Goal: Transaction & Acquisition: Purchase product/service

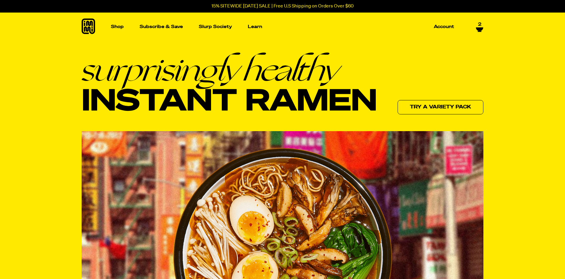
click at [477, 24] on link "2" at bounding box center [479, 27] width 7 height 10
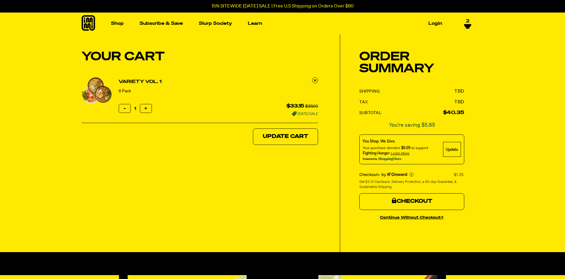
click at [426, 206] on button "Checkout" at bounding box center [412, 202] width 105 height 17
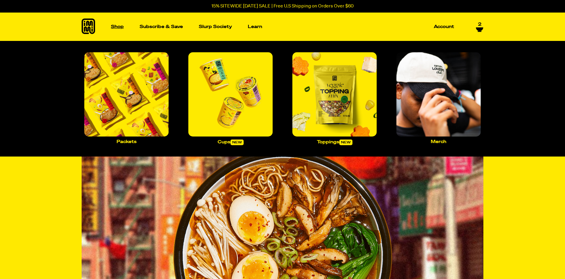
click at [119, 29] on p "Shop" at bounding box center [117, 27] width 13 height 4
click at [119, 27] on p "Shop" at bounding box center [117, 27] width 13 height 4
click at [130, 110] on img "Main navigation" at bounding box center [126, 94] width 84 height 84
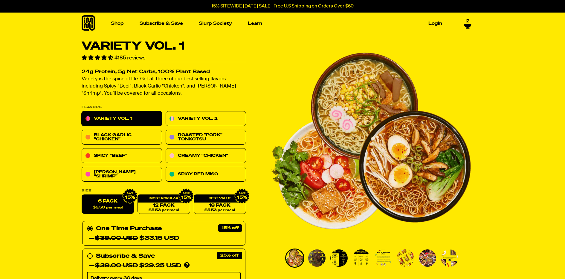
click at [467, 20] on span "2" at bounding box center [467, 21] width 3 height 5
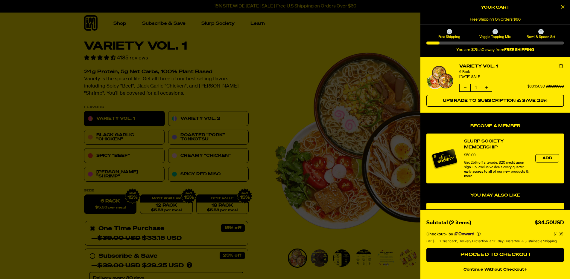
click at [287, 60] on div at bounding box center [285, 139] width 570 height 279
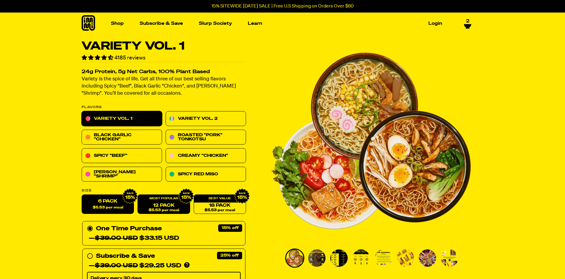
click at [170, 205] on link "12 Pack $5.53 per meal" at bounding box center [164, 204] width 52 height 19
click at [117, 211] on label "6 Pack $5.53 per meal" at bounding box center [108, 204] width 52 height 19
click at [82, 195] on input "6 Pack $5.53 per meal" at bounding box center [82, 195] width 0 height 0
radio input "true"
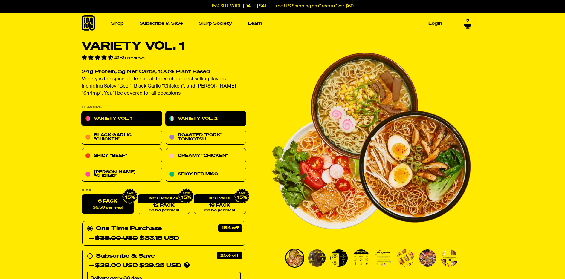
click at [218, 118] on link "Variety Vol. 2" at bounding box center [206, 119] width 80 height 15
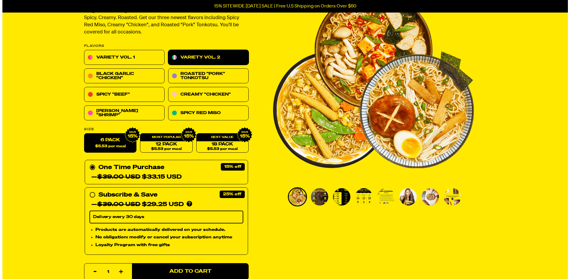
scroll to position [67, 0]
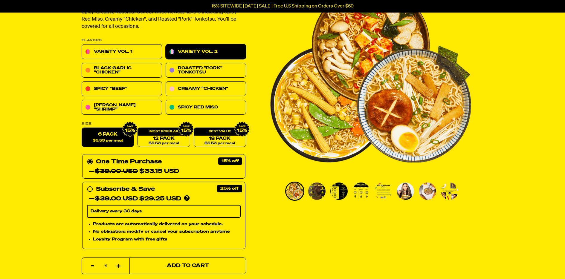
click at [194, 270] on button "Add to Cart" at bounding box center [188, 266] width 117 height 17
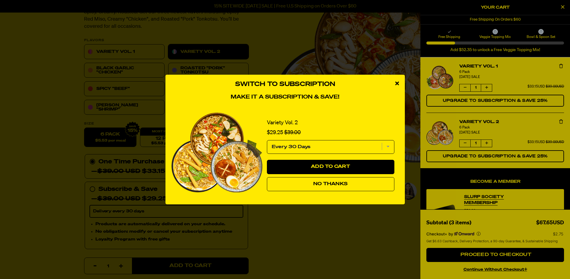
click at [398, 85] on icon "close modal" at bounding box center [397, 83] width 4 height 5
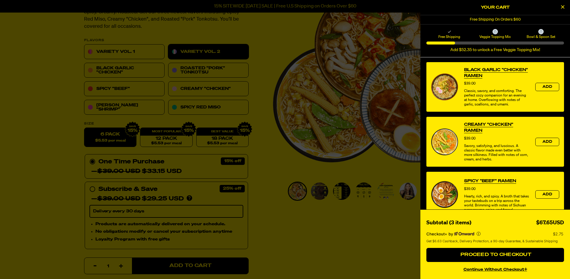
scroll to position [280, 0]
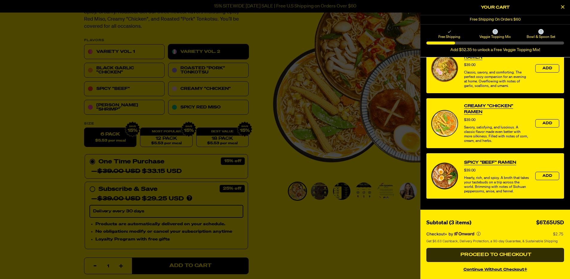
click at [488, 256] on span "Proceed to Checkout" at bounding box center [495, 255] width 72 height 5
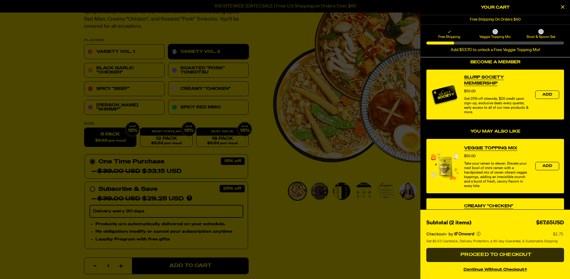
scroll to position [120, 0]
